Goal: Browse casually: Explore the website without a specific task or goal

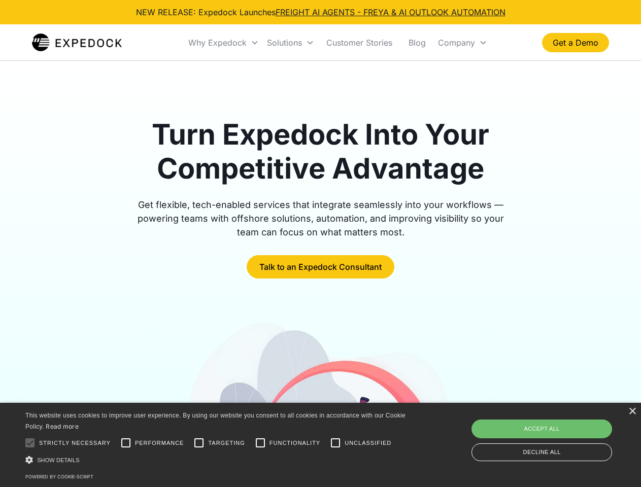
click at [224, 43] on div "Why Expedock" at bounding box center [217, 43] width 58 height 10
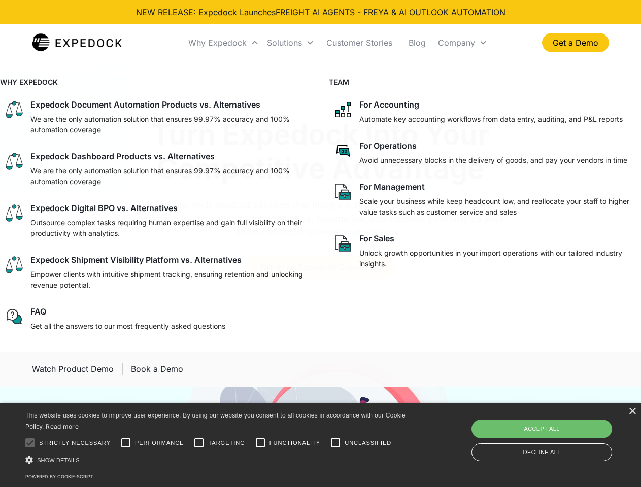
click at [290, 43] on div "Solutions" at bounding box center [284, 43] width 35 height 10
click at [462, 43] on div "Company" at bounding box center [456, 43] width 37 height 10
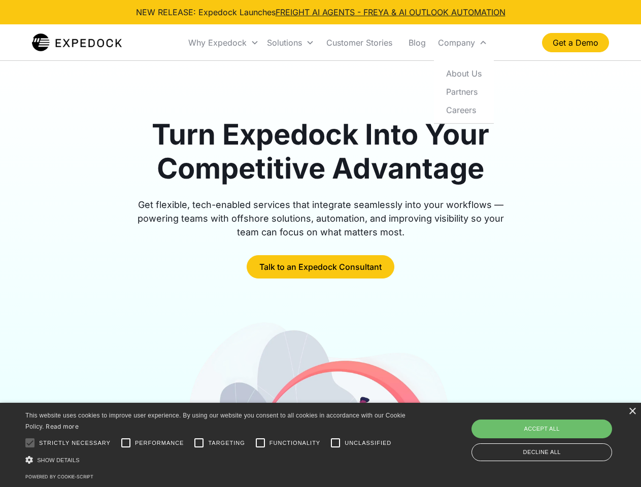
click at [30, 443] on div at bounding box center [30, 443] width 20 height 20
click at [126, 443] on input "Performance" at bounding box center [126, 443] width 20 height 20
checkbox input "true"
click at [199, 443] on input "Targeting" at bounding box center [199, 443] width 20 height 20
checkbox input "true"
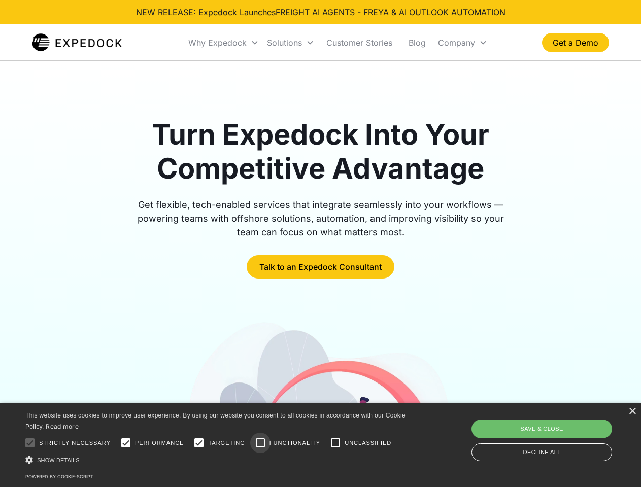
click at [260, 443] on input "Functionality" at bounding box center [260, 443] width 20 height 20
checkbox input "true"
click at [335, 443] on input "Unclassified" at bounding box center [335, 443] width 20 height 20
checkbox input "true"
click at [217, 460] on div "Show details Hide details" at bounding box center [217, 460] width 384 height 11
